Goal: Task Accomplishment & Management: Manage account settings

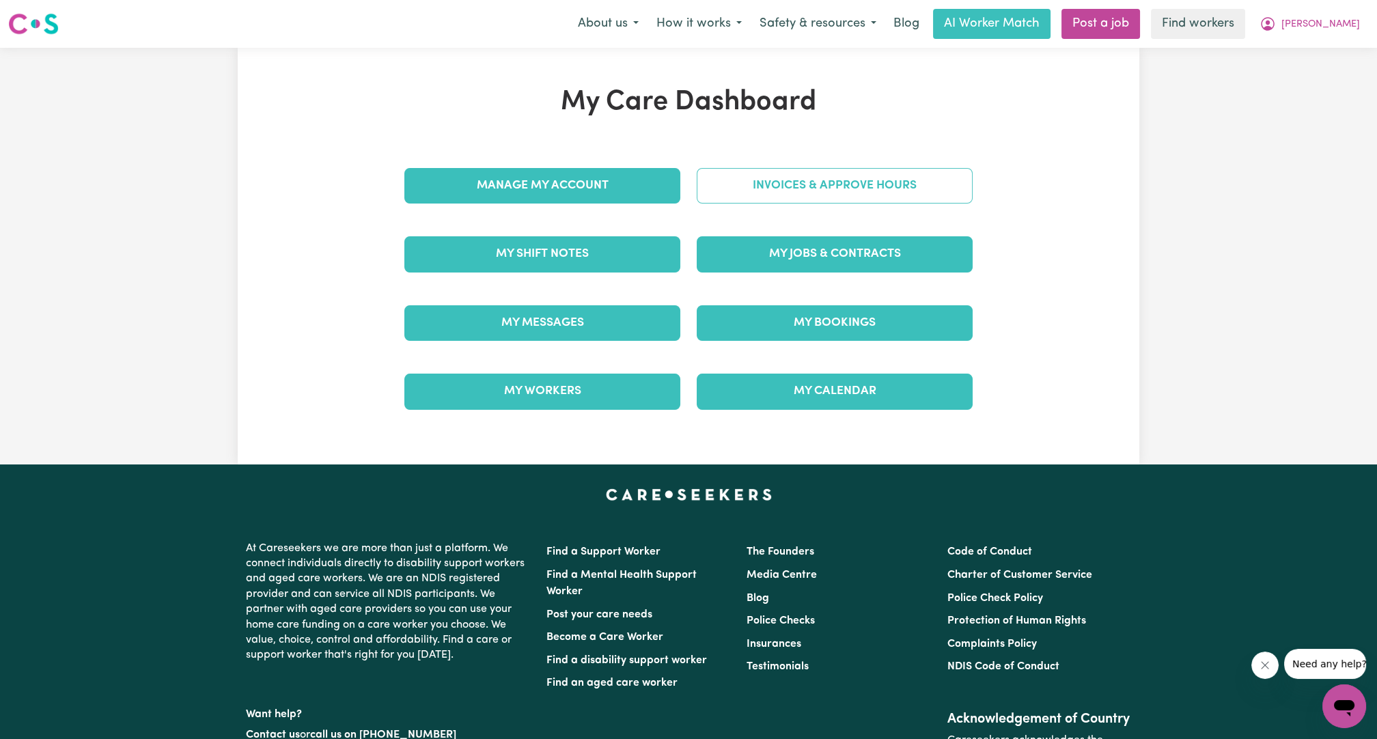
click at [730, 193] on link "Invoices & Approve Hours" at bounding box center [835, 186] width 276 height 36
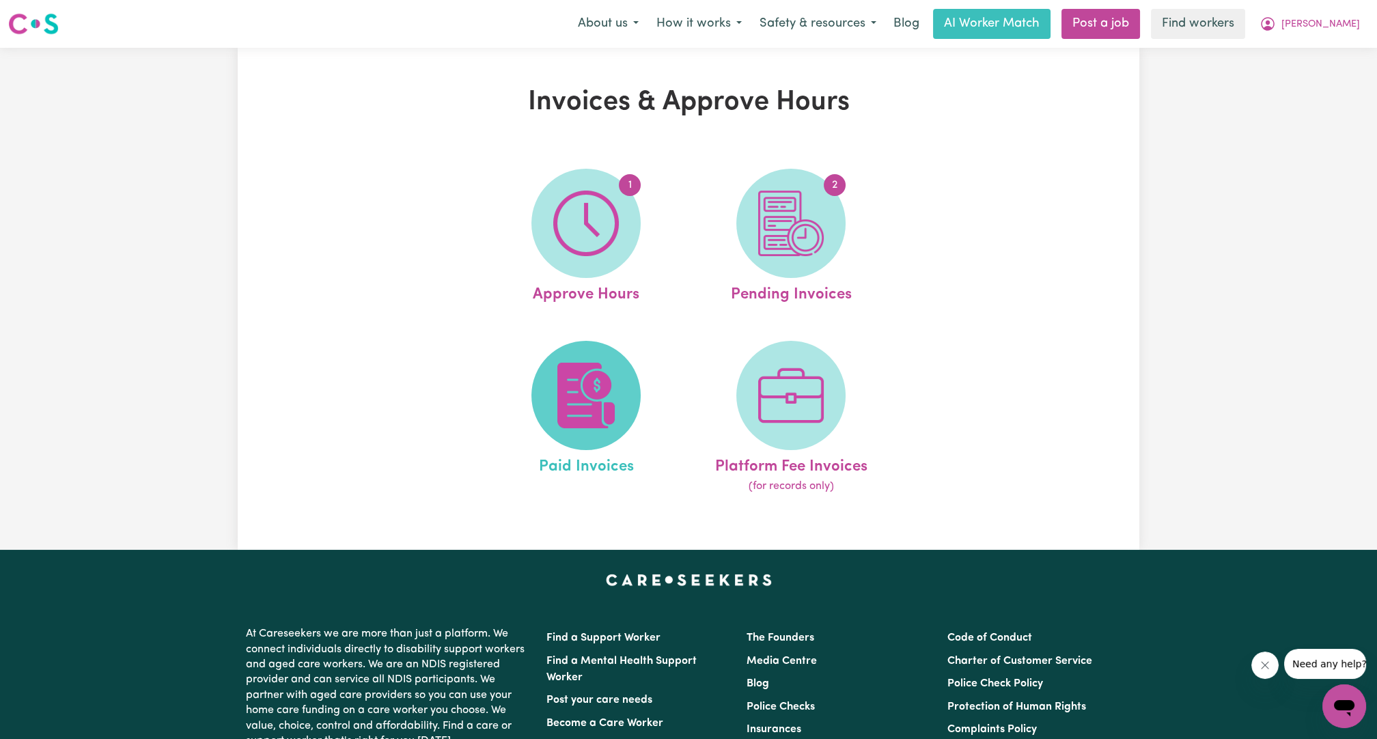
click at [610, 380] on img at bounding box center [586, 396] width 66 height 66
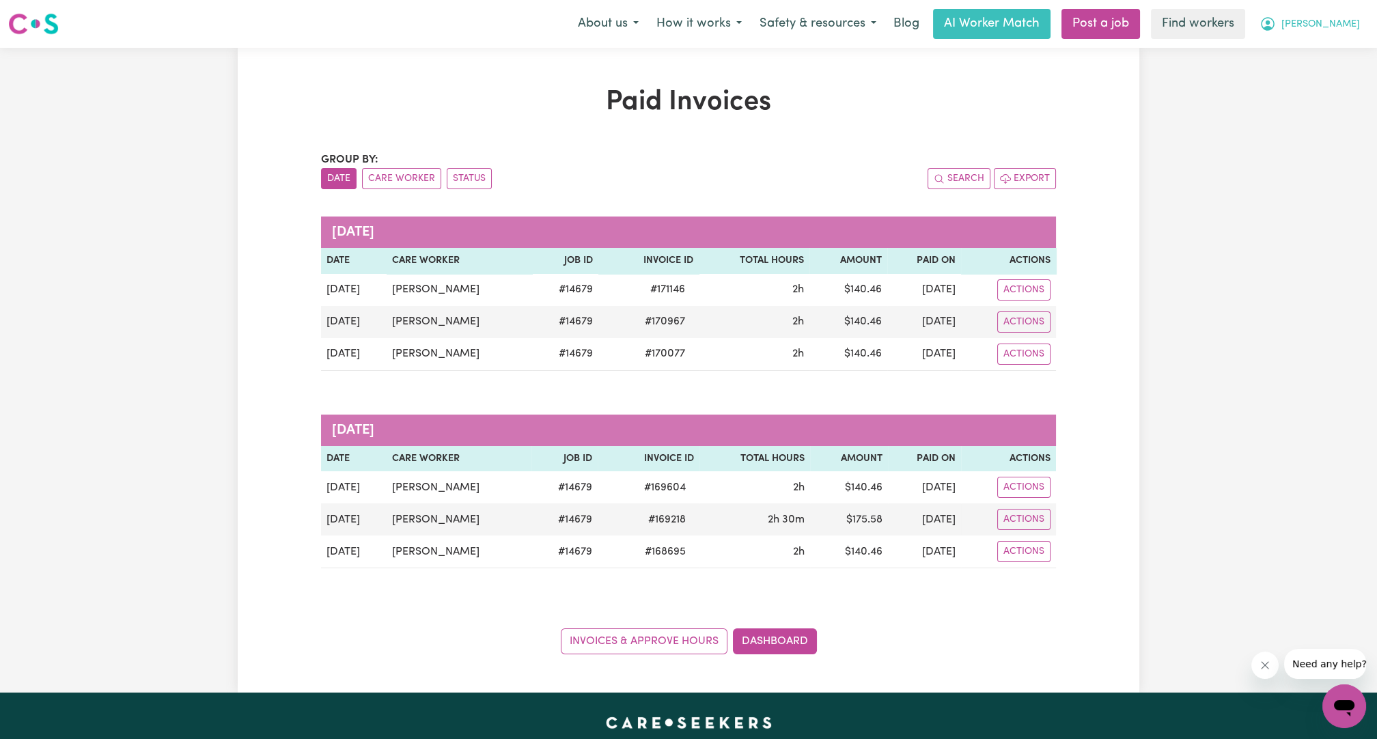
click at [1324, 26] on span "[PERSON_NAME]" at bounding box center [1320, 24] width 79 height 15
click at [1306, 74] on link "Logout" at bounding box center [1314, 79] width 108 height 26
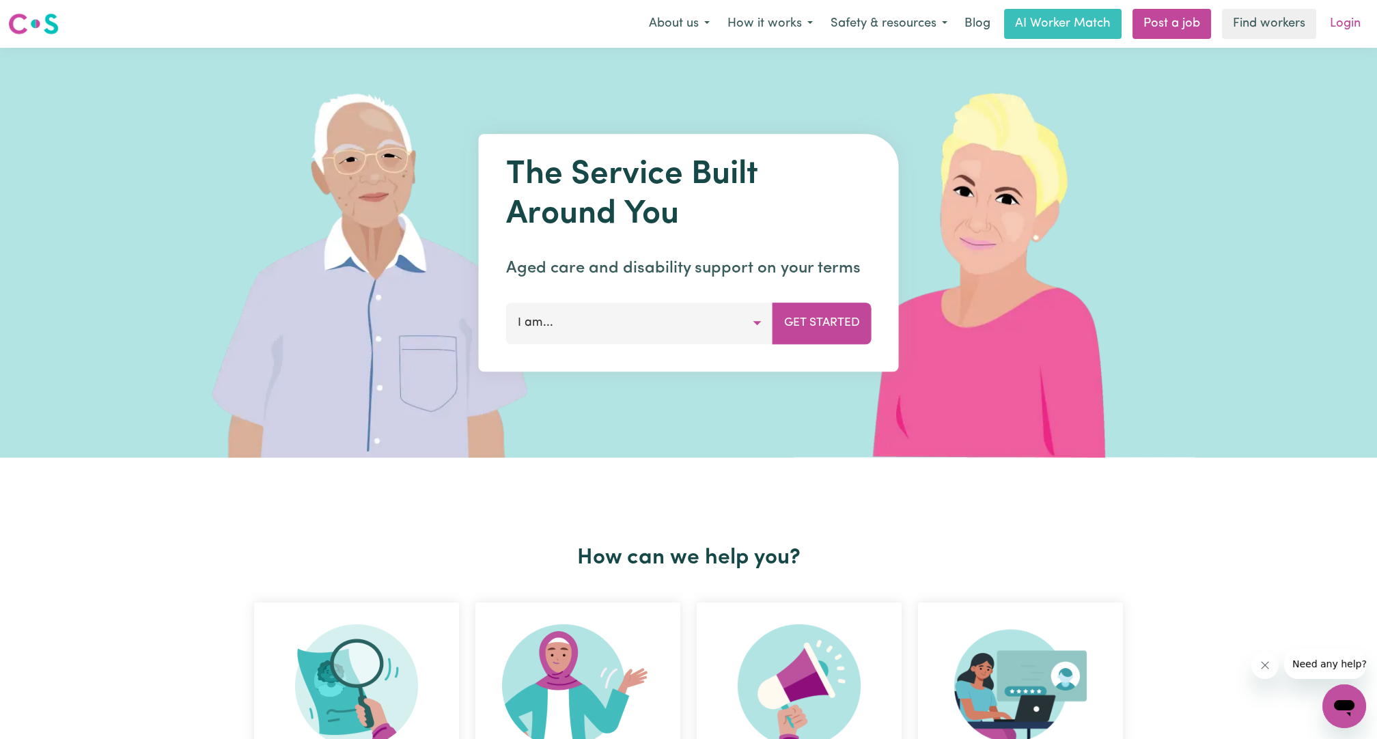
click at [1343, 16] on link "Login" at bounding box center [1345, 24] width 47 height 30
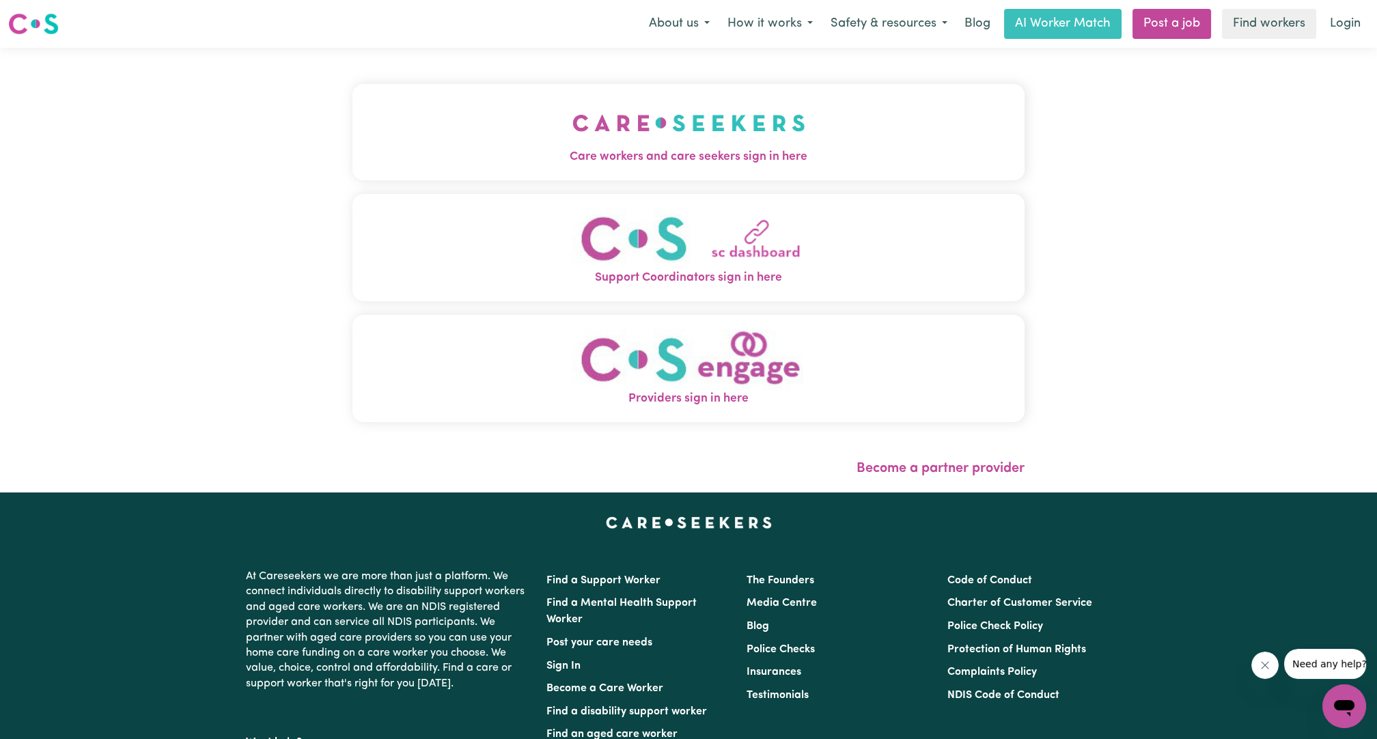
click at [699, 127] on img "Care workers and care seekers sign in here" at bounding box center [688, 123] width 233 height 51
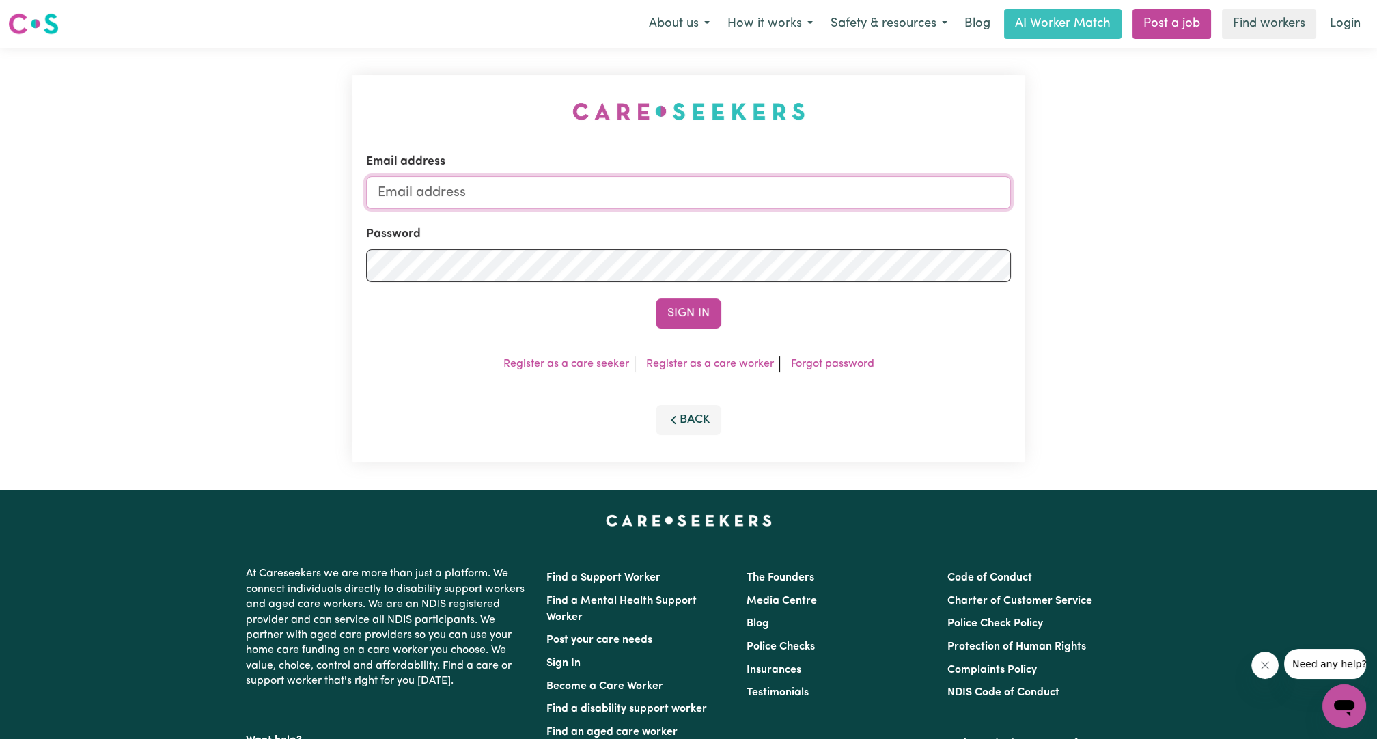
click at [687, 194] on input "Email address" at bounding box center [688, 192] width 645 height 33
drag, startPoint x: 445, startPoint y: 185, endPoint x: 835, endPoint y: 186, distance: 390.0
click at [835, 186] on input "[EMAIL_ADDRESS][PERSON_NAME][DOMAIN_NAME]" at bounding box center [688, 192] width 645 height 33
type input "[EMAIL_ADDRESS][DOMAIN_NAME]"
click at [643, 315] on div "Sign In" at bounding box center [688, 313] width 645 height 30
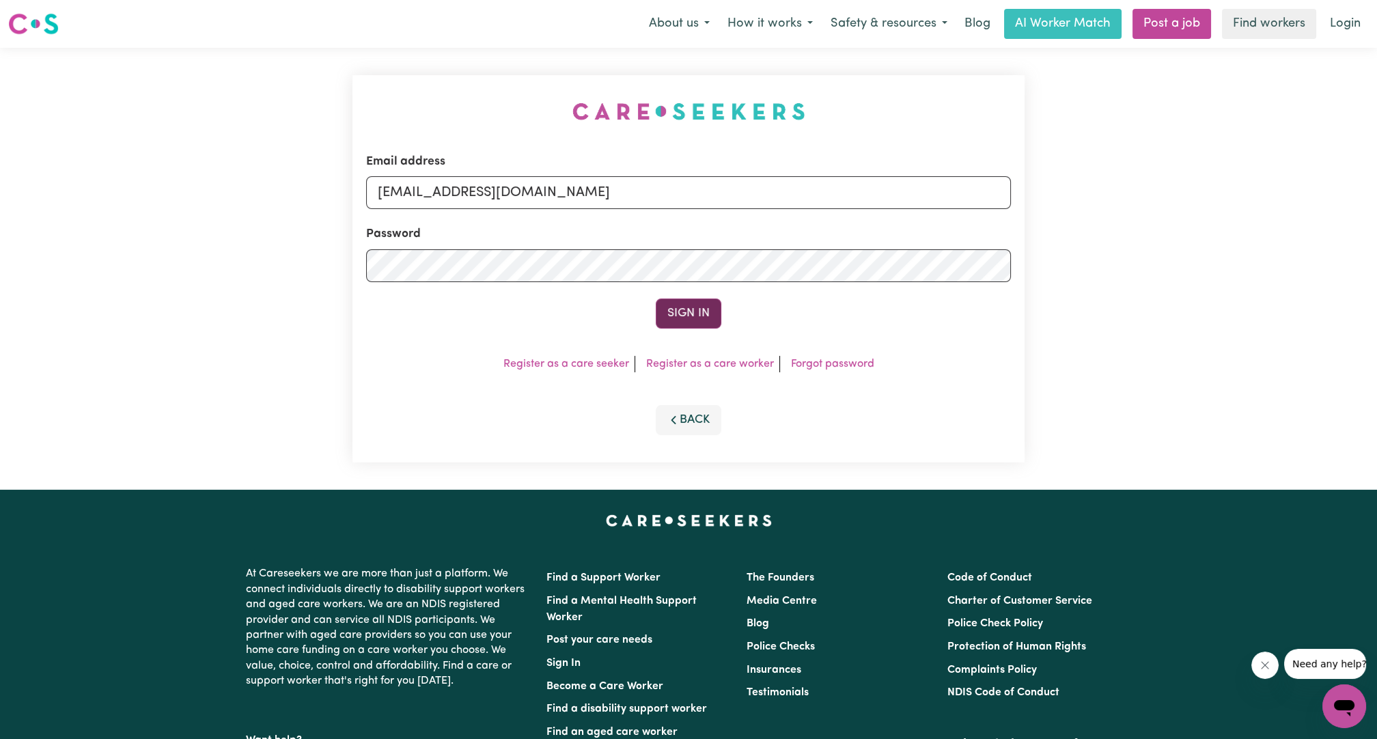
click at [692, 307] on button "Sign In" at bounding box center [689, 313] width 66 height 30
